Goal: Task Accomplishment & Management: Manage account settings

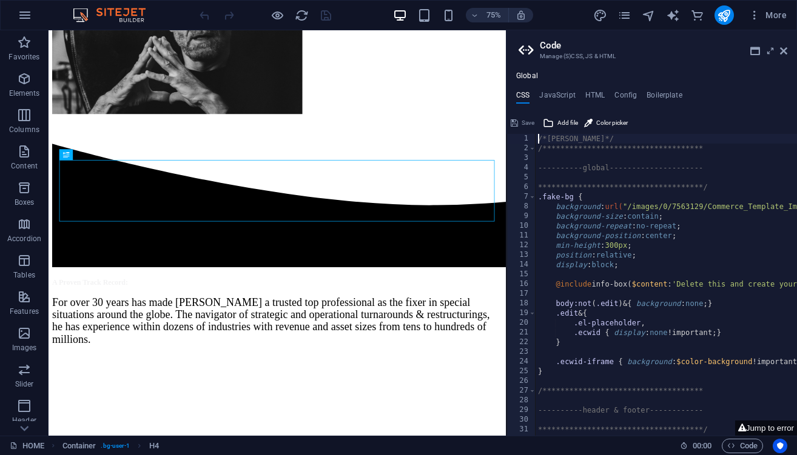
scroll to position [230, 0]
click at [782, 54] on icon at bounding box center [783, 51] width 7 height 10
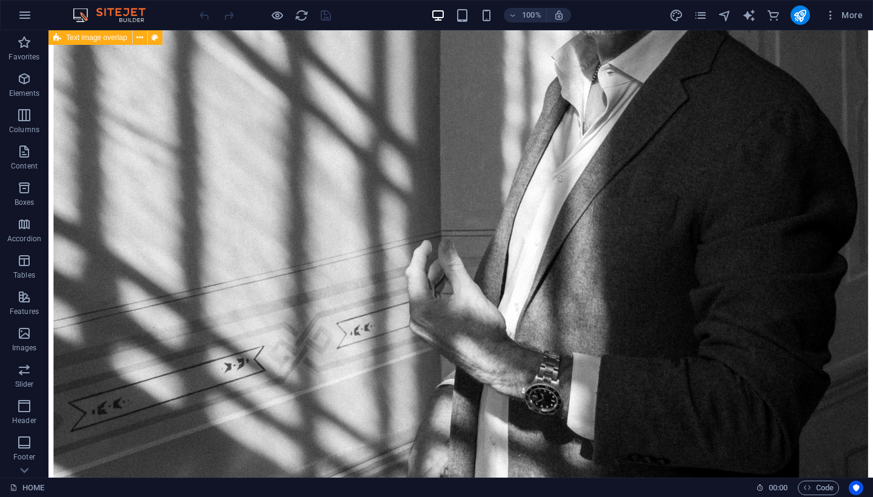
scroll to position [1707, 0]
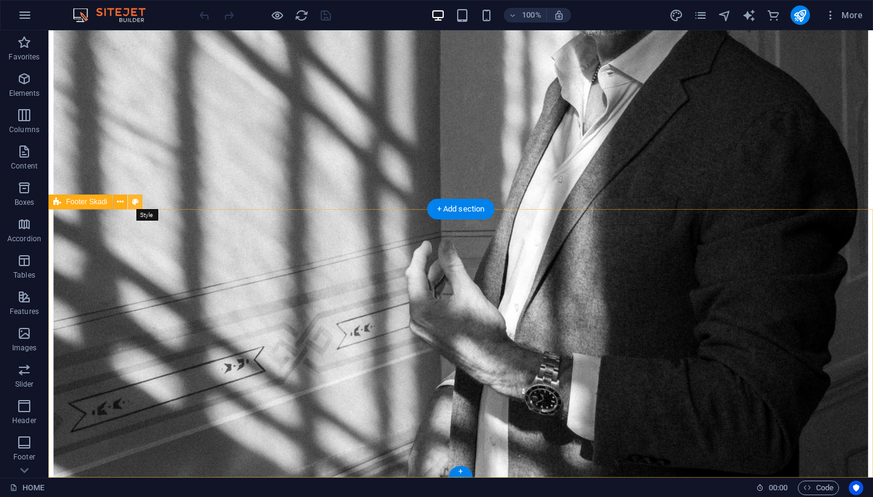
click at [133, 202] on icon at bounding box center [135, 202] width 7 height 13
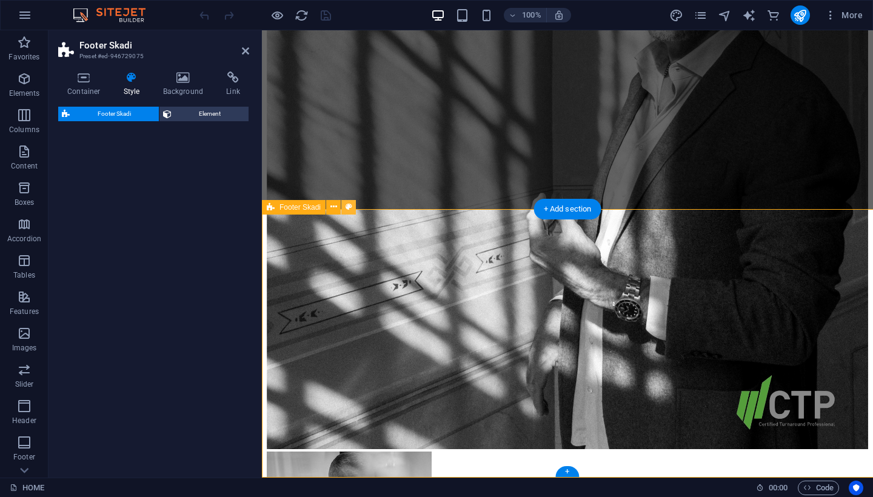
select select "rem"
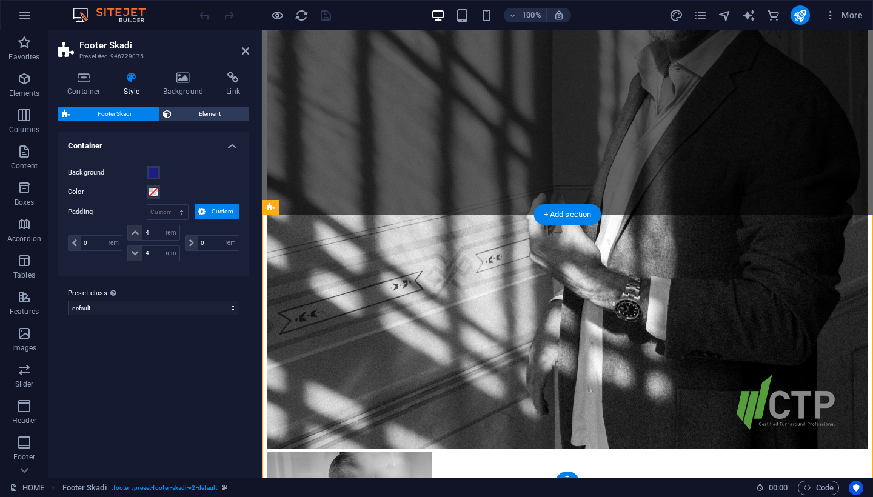
click at [158, 185] on div "Color" at bounding box center [154, 192] width 172 height 15
click at [187, 79] on icon at bounding box center [183, 78] width 59 height 12
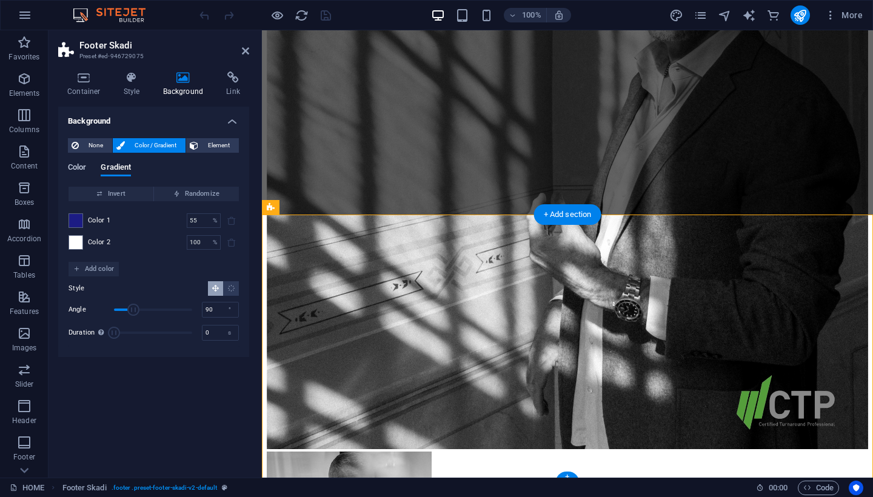
click at [79, 163] on span "Color" at bounding box center [77, 168] width 18 height 17
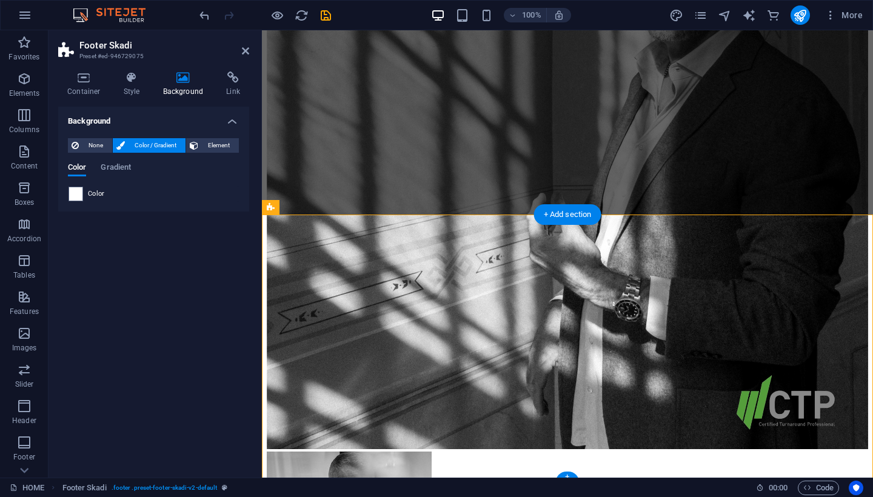
click at [83, 195] on div "Color" at bounding box center [154, 194] width 170 height 15
click at [76, 196] on span at bounding box center [75, 193] width 13 height 13
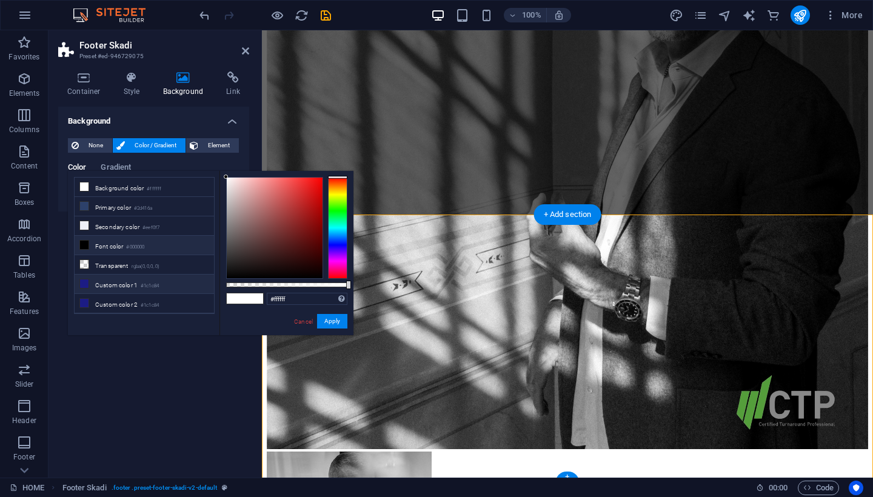
click at [88, 283] on icon at bounding box center [84, 284] width 8 height 8
type input "#1c1c84"
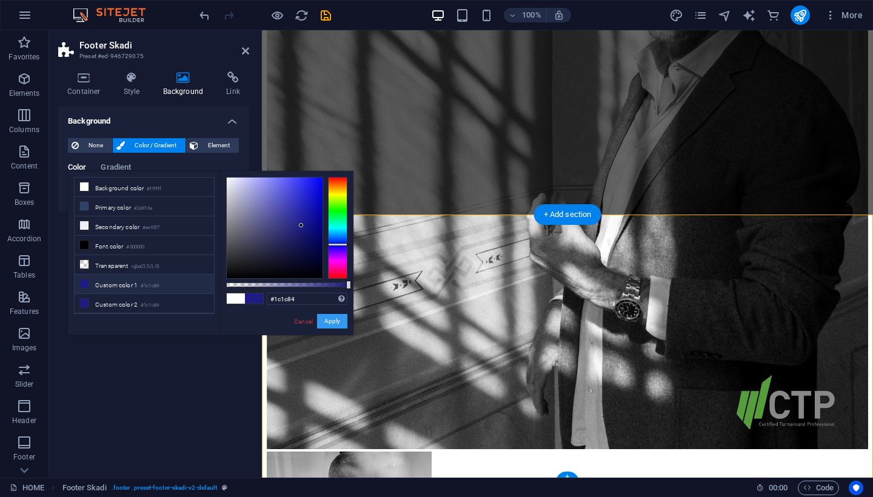
click at [323, 324] on button "Apply" at bounding box center [332, 321] width 30 height 15
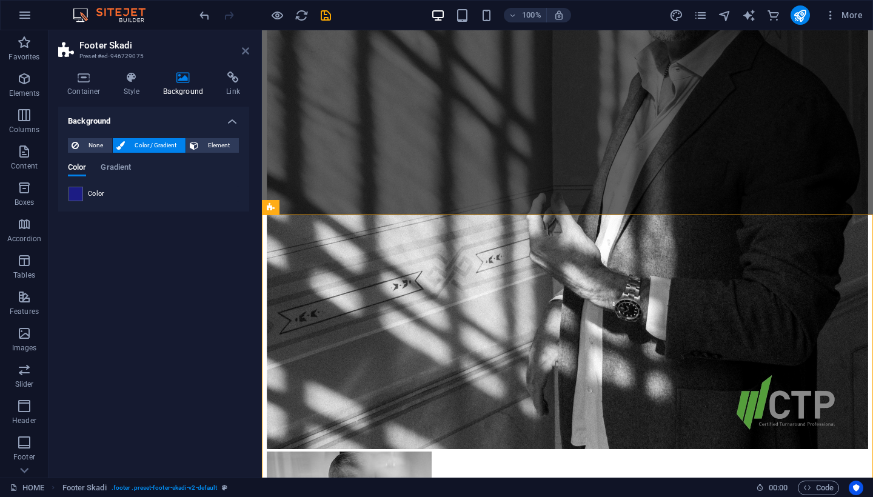
click at [245, 50] on icon at bounding box center [245, 51] width 7 height 10
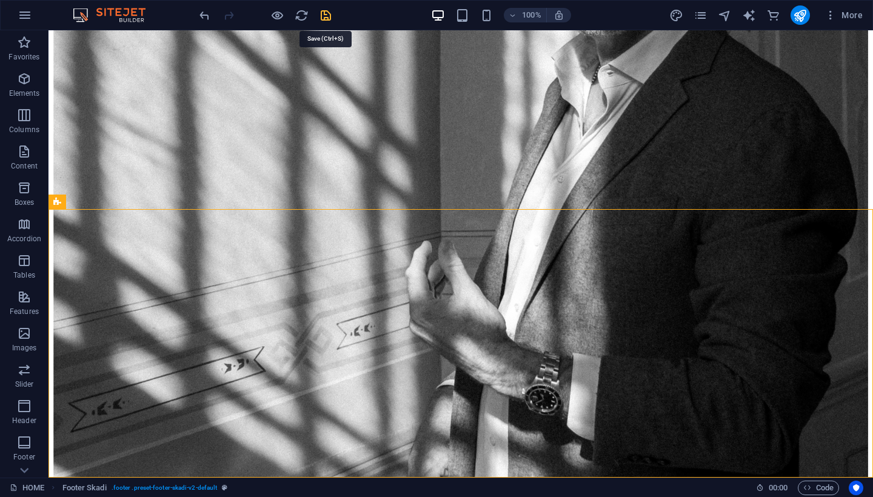
click at [324, 16] on icon "save" at bounding box center [326, 15] width 14 height 14
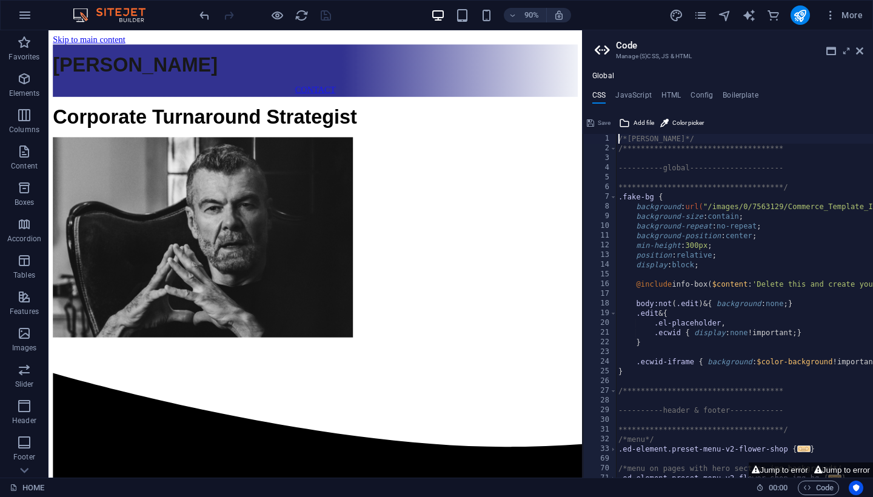
scroll to position [0, 0]
click at [796, 53] on icon at bounding box center [859, 51] width 7 height 10
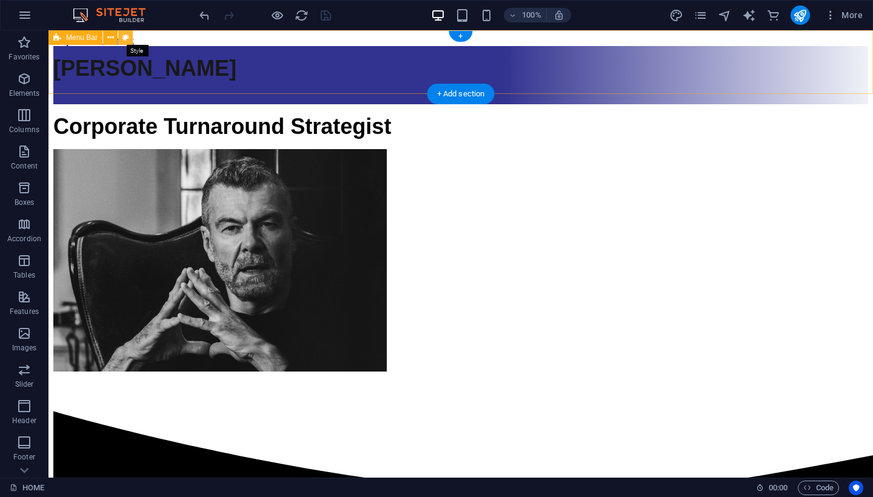
click at [128, 41] on icon at bounding box center [125, 38] width 7 height 13
select select "rem"
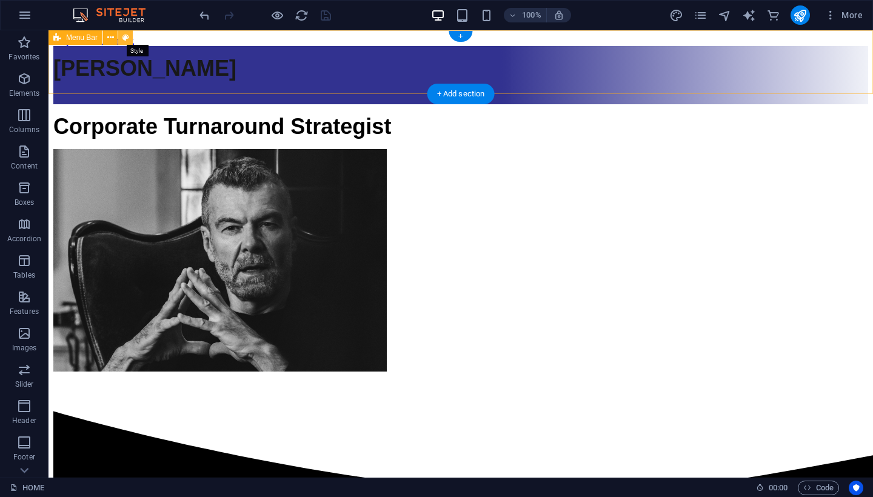
select select "rem"
select select "preset-menu-v2-loki"
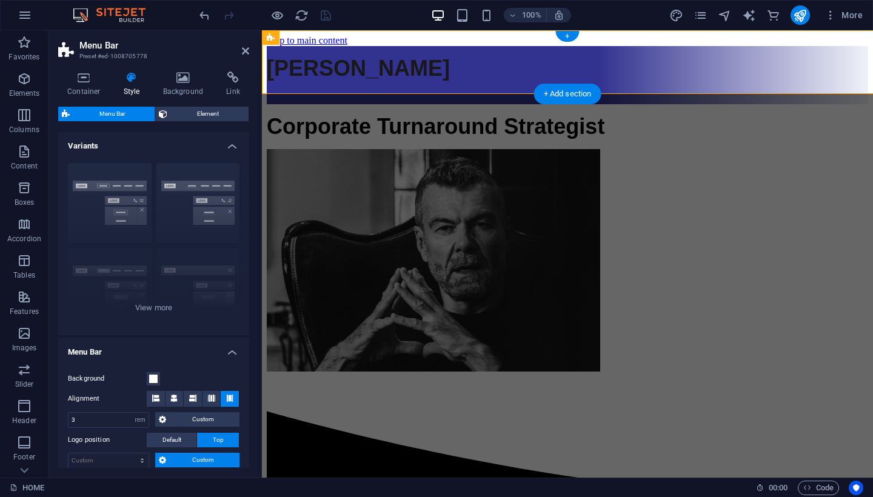
click at [188, 78] on icon at bounding box center [183, 78] width 59 height 12
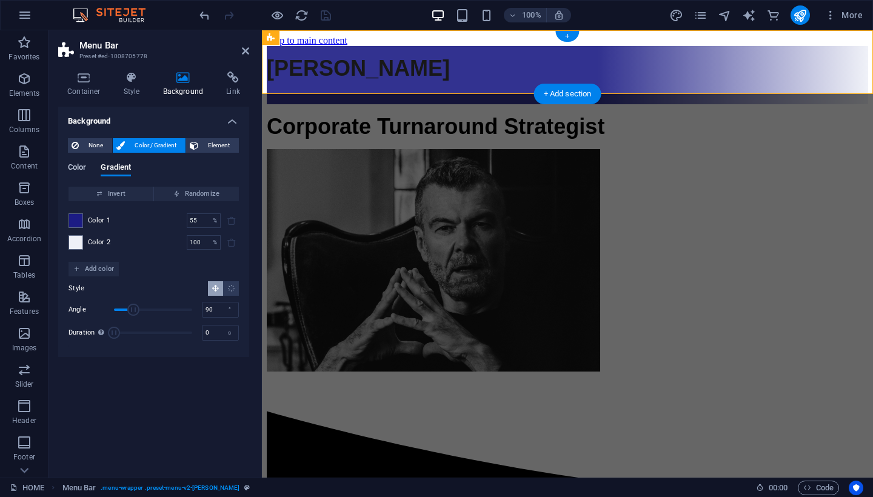
click at [81, 165] on span "Color" at bounding box center [77, 168] width 18 height 17
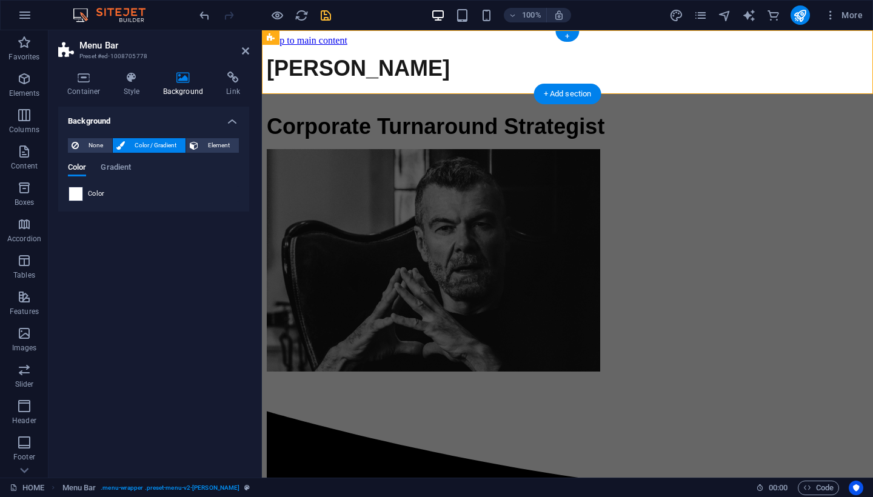
click at [81, 192] on span at bounding box center [75, 193] width 13 height 13
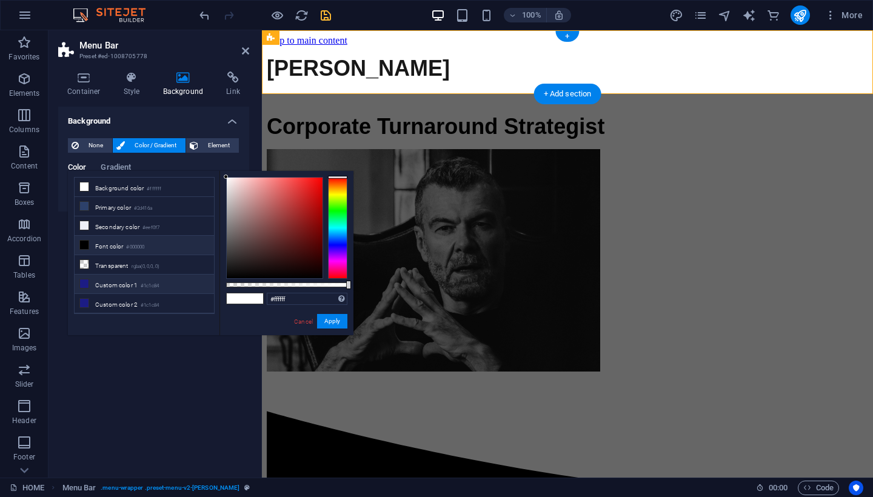
click at [88, 286] on icon at bounding box center [84, 284] width 8 height 8
type input "#1c1c84"
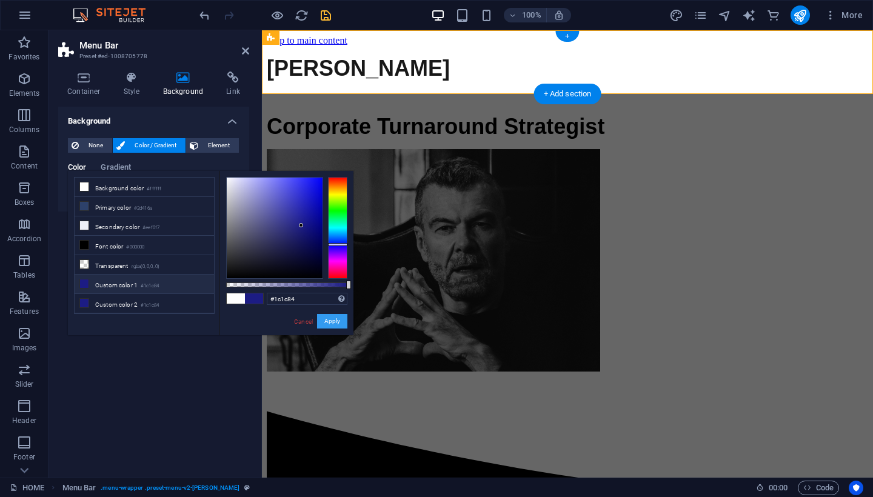
click at [333, 320] on button "Apply" at bounding box center [332, 321] width 30 height 15
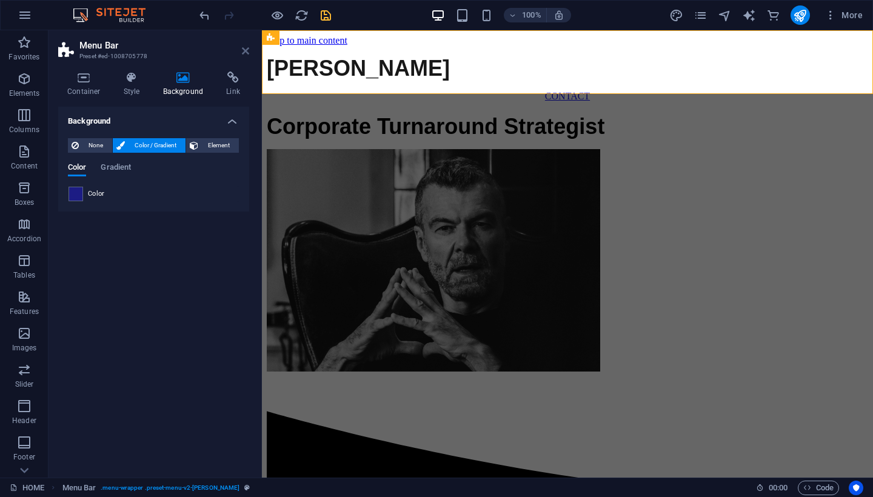
click at [247, 51] on icon at bounding box center [245, 51] width 7 height 10
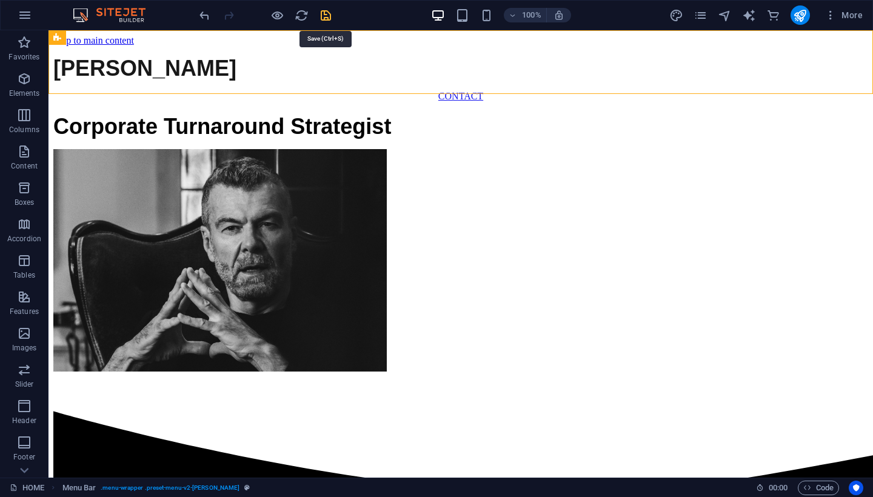
click at [330, 13] on icon "save" at bounding box center [326, 15] width 14 height 14
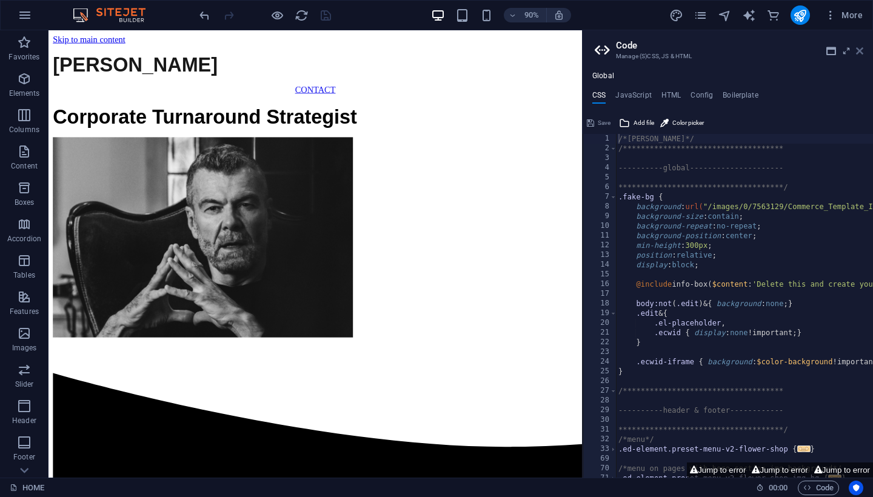
click at [796, 49] on icon at bounding box center [859, 51] width 7 height 10
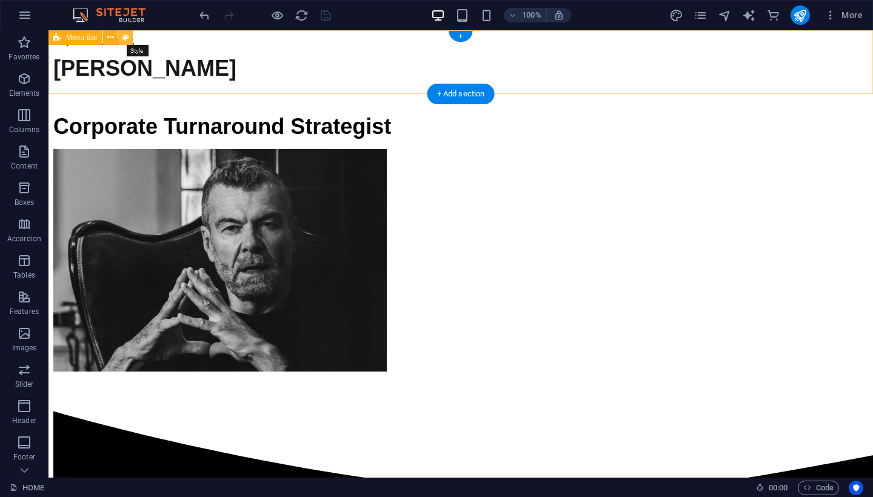
click at [124, 39] on icon at bounding box center [125, 38] width 7 height 13
select select "rem"
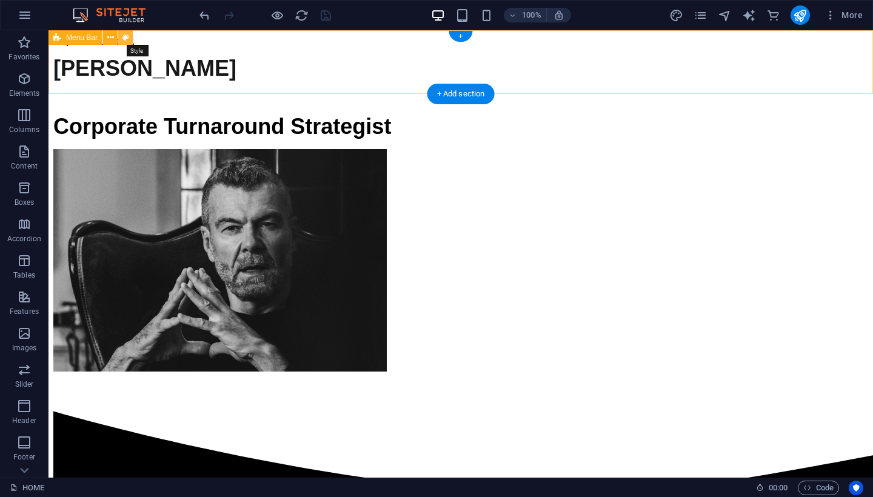
select select "rem"
select select "sticky_instant"
select select "preset-menu-v2-loki"
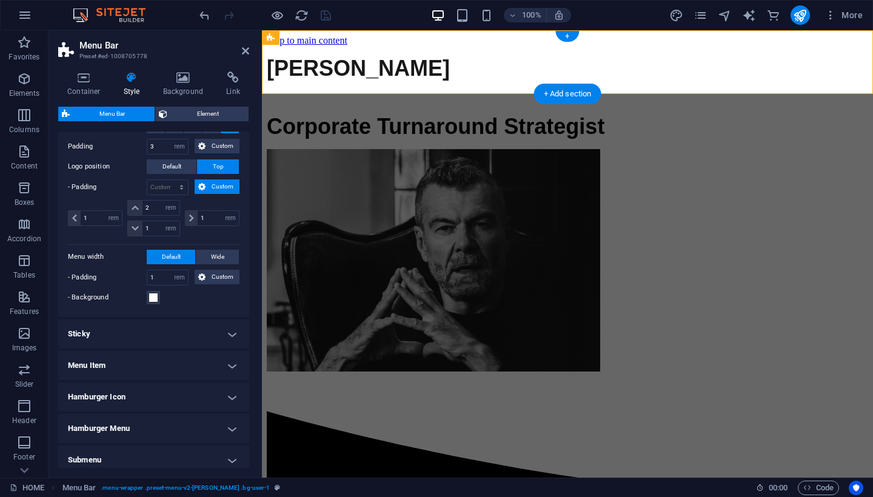
scroll to position [299, 0]
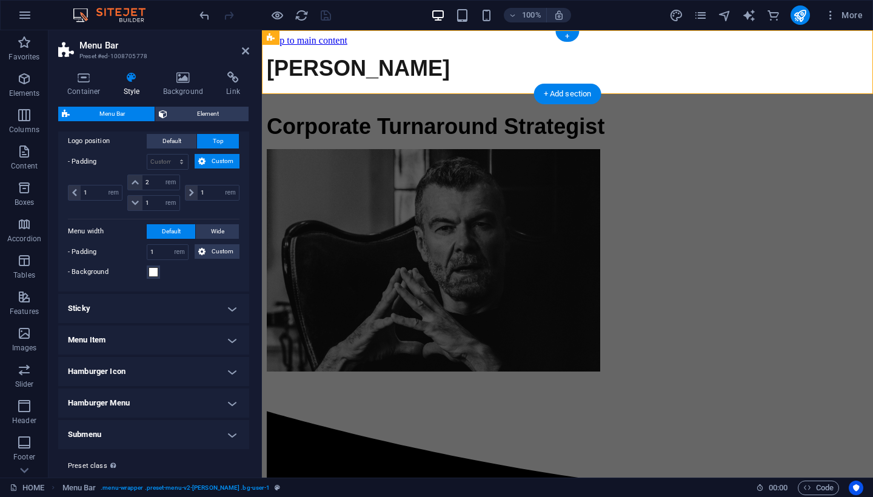
click at [166, 314] on h4 "Sticky" at bounding box center [153, 308] width 191 height 29
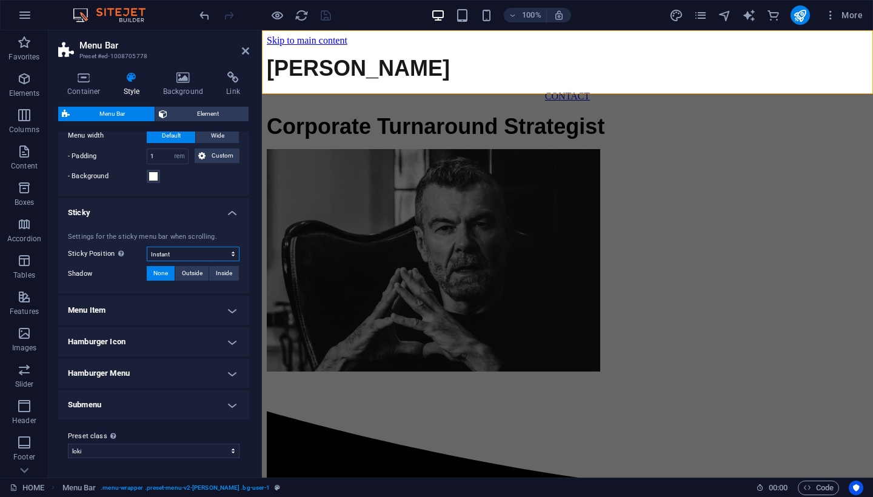
scroll to position [394, 0]
click at [194, 273] on span "Outside" at bounding box center [192, 274] width 21 height 15
type input "2"
type input "4"
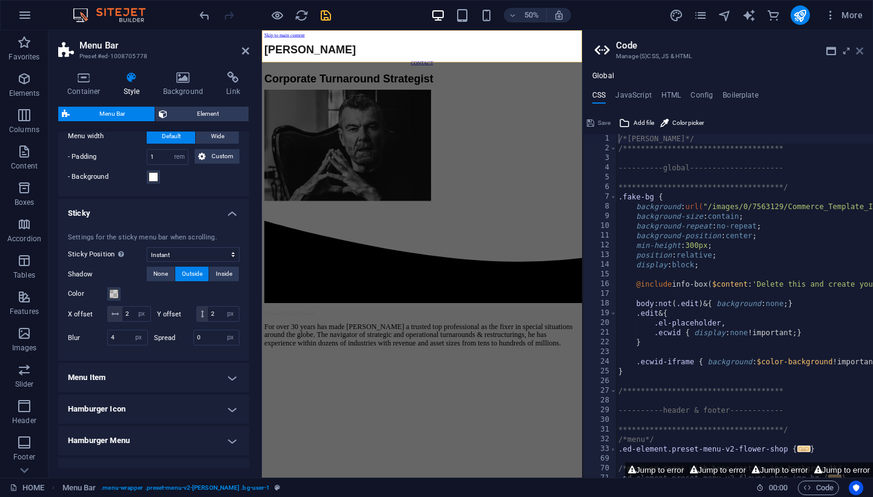
click at [796, 52] on icon at bounding box center [859, 51] width 7 height 10
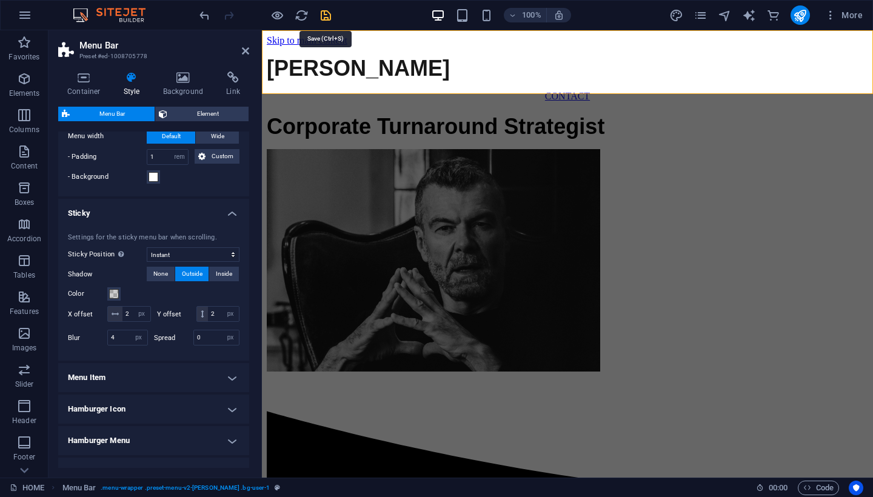
click at [329, 18] on icon "save" at bounding box center [326, 15] width 14 height 14
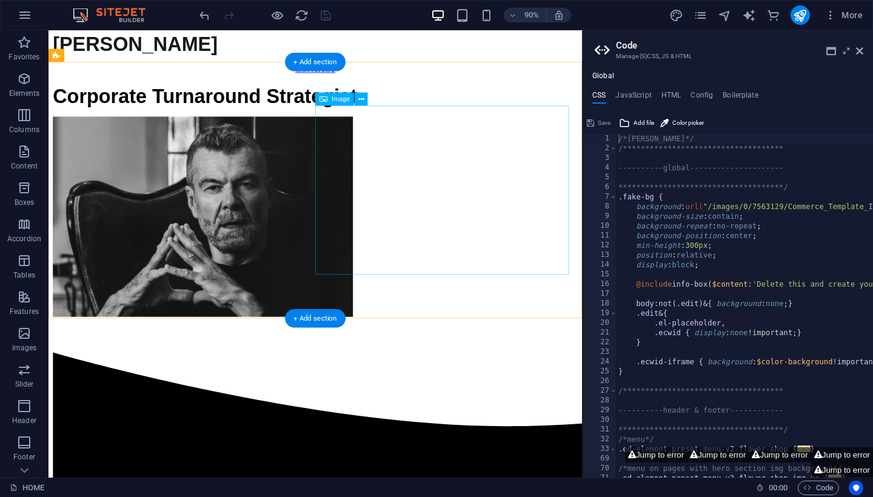
scroll to position [36, 0]
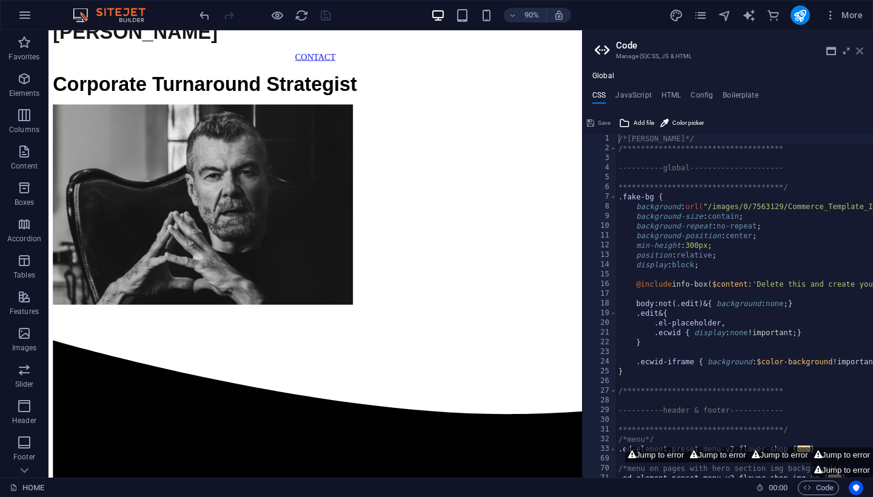
click at [796, 52] on icon at bounding box center [859, 51] width 7 height 10
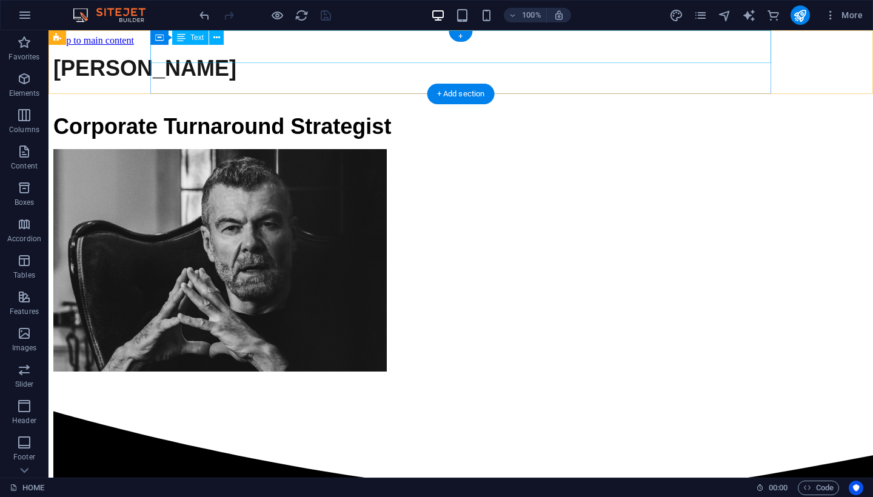
scroll to position [0, 0]
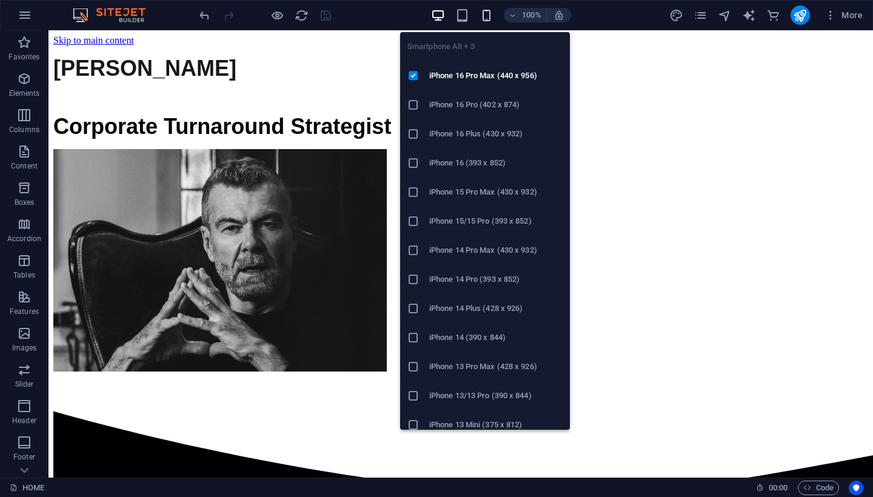
click at [492, 20] on icon "button" at bounding box center [487, 15] width 14 height 14
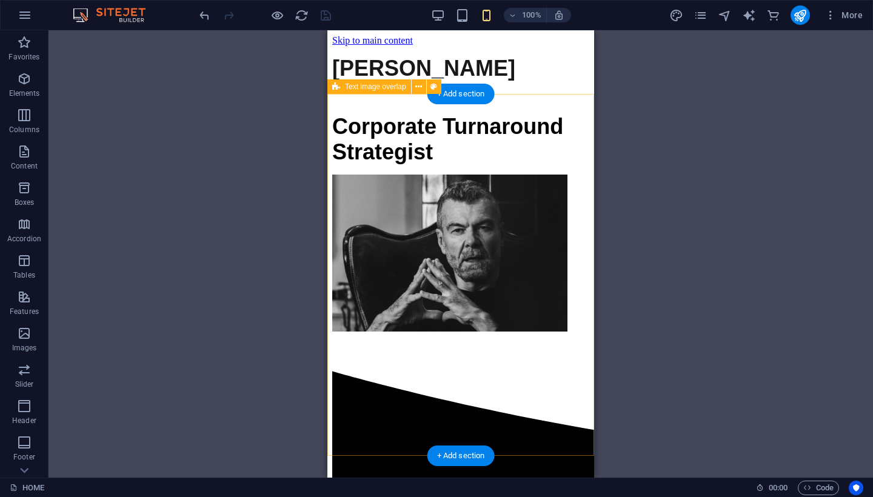
click at [383, 122] on div "Corporate Turnaround Strategist" at bounding box center [460, 219] width 257 height 230
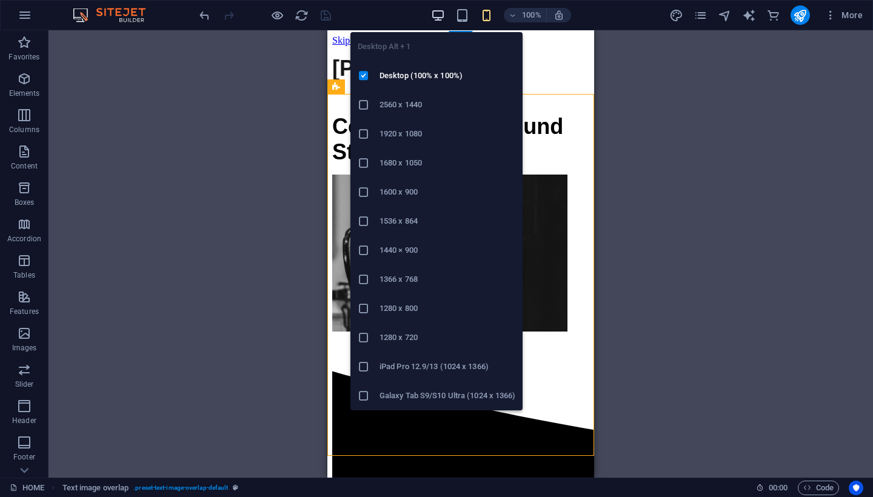
click at [446, 17] on span "button" at bounding box center [438, 15] width 15 height 14
